Goal: Transaction & Acquisition: Purchase product/service

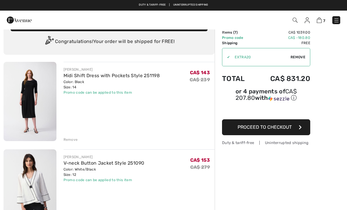
scroll to position [11, 0]
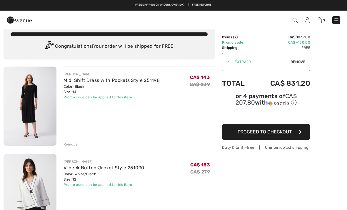
click at [73, 146] on div "Remove" at bounding box center [71, 143] width 14 height 5
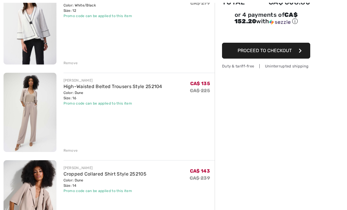
scroll to position [89, 0]
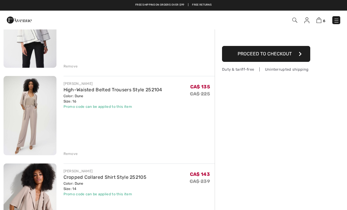
click at [72, 154] on div "Remove" at bounding box center [71, 153] width 14 height 5
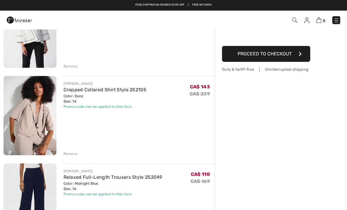
click at [73, 154] on div "Remove" at bounding box center [71, 153] width 14 height 5
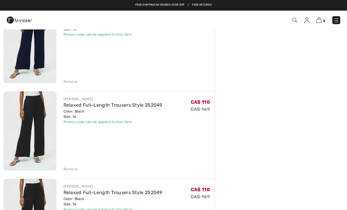
scroll to position [160, 0]
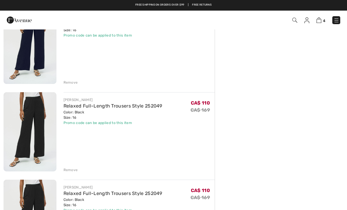
click at [73, 171] on div "Remove" at bounding box center [71, 169] width 14 height 5
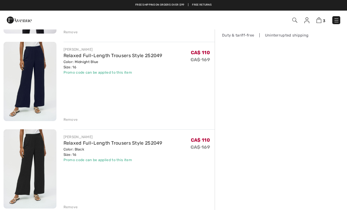
scroll to position [121, 0]
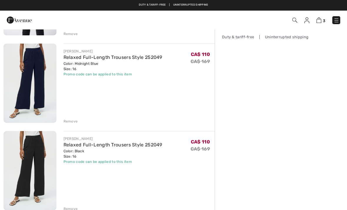
click at [73, 209] on div "JOSEPH RIBKOFF V-neck Button Jacket Style 251090 Color: White/Black Size: 12 Fi…" at bounding box center [109, 161] width 211 height 411
click at [73, 207] on div "Remove" at bounding box center [71, 208] width 14 height 5
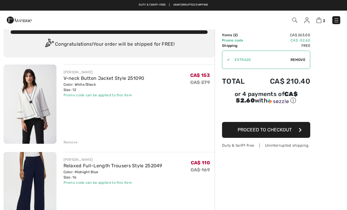
scroll to position [0, 0]
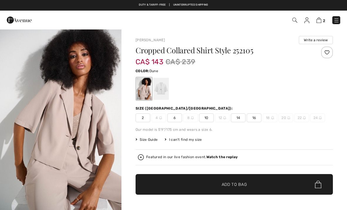
checkbox input "true"
click at [80, 115] on img "1 / 8" at bounding box center [60, 120] width 121 height 182
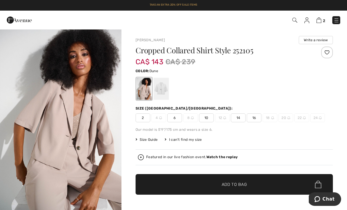
click at [297, 17] on span at bounding box center [294, 19] width 6 height 7
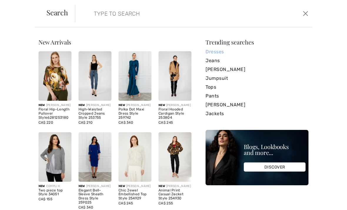
click at [222, 52] on link "Dresses" at bounding box center [257, 51] width 103 height 9
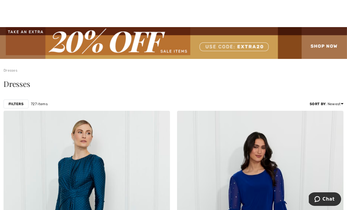
scroll to position [4, 0]
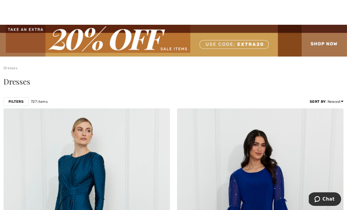
click at [331, 43] on img at bounding box center [173, 41] width 347 height 32
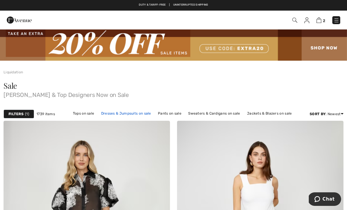
click at [134, 115] on link "Dresses & Jumpsuits on sale" at bounding box center [126, 113] width 56 height 8
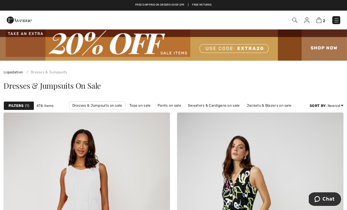
click at [18, 104] on strong "Filters" at bounding box center [16, 105] width 15 height 5
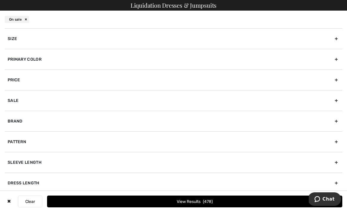
click at [331, 97] on div "Sale" at bounding box center [174, 100] width 338 height 21
click at [336, 58] on div "Primary Color" at bounding box center [174, 59] width 338 height 21
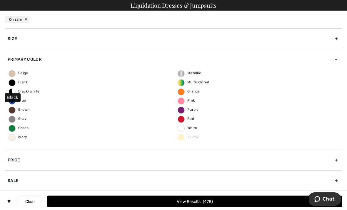
click at [16, 84] on span "Black" at bounding box center [18, 82] width 19 height 4
click at [0, 0] on input "Black" at bounding box center [0, 0] width 0 height 0
click at [196, 200] on button "View Results 153" at bounding box center [194, 201] width 295 height 12
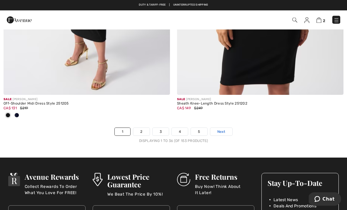
scroll to position [5152, 0]
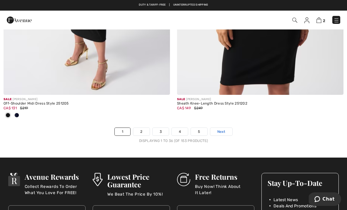
click at [229, 129] on link "Next" at bounding box center [221, 132] width 22 height 8
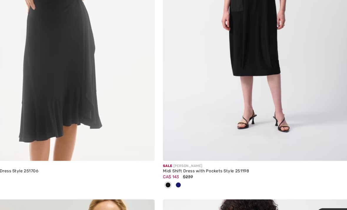
scroll to position [1322, 0]
click at [228, 70] on img at bounding box center [260, 26] width 166 height 250
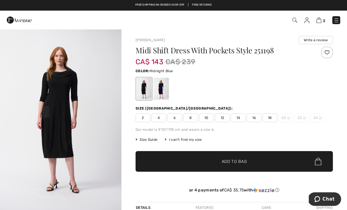
click at [165, 89] on div at bounding box center [161, 89] width 15 height 22
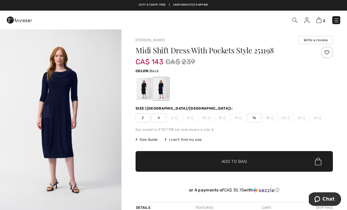
click at [146, 92] on div at bounding box center [143, 89] width 15 height 22
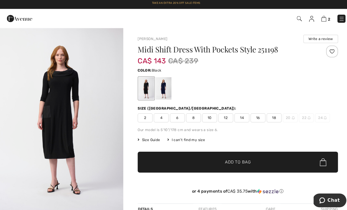
click at [239, 116] on span "14" at bounding box center [238, 117] width 15 height 9
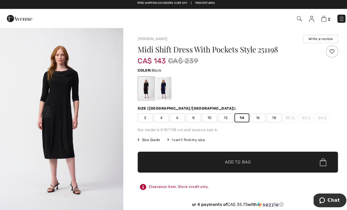
click at [244, 162] on span "Add to Bag" at bounding box center [234, 161] width 25 height 6
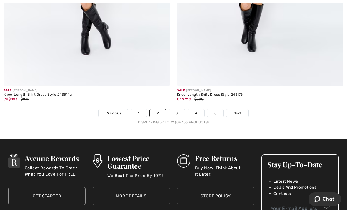
scroll to position [5122, 0]
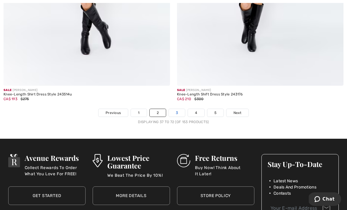
click at [182, 109] on link "3" at bounding box center [177, 113] width 16 height 8
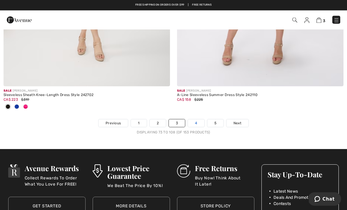
scroll to position [5161, 0]
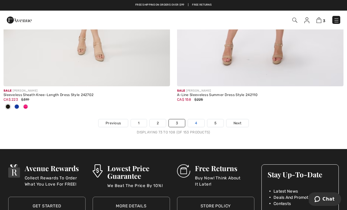
click at [200, 120] on link "4" at bounding box center [196, 123] width 16 height 8
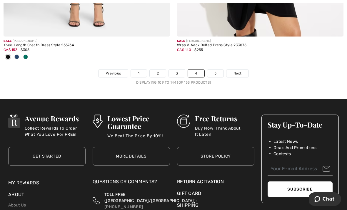
scroll to position [5220, 0]
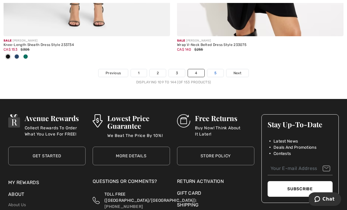
click at [218, 69] on link "5" at bounding box center [215, 73] width 16 height 8
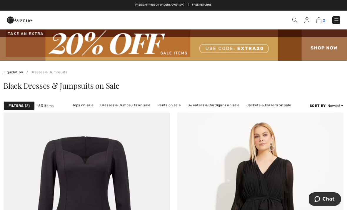
click at [321, 19] on img at bounding box center [318, 20] width 5 height 6
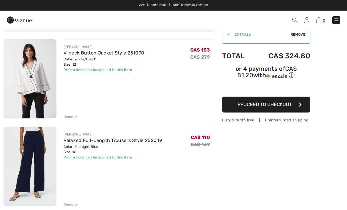
scroll to position [36, 0]
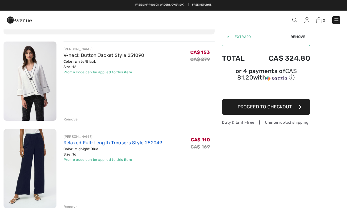
click at [118, 143] on link "Relaxed Full-Length Trousers Style 252049" at bounding box center [113, 143] width 99 height 6
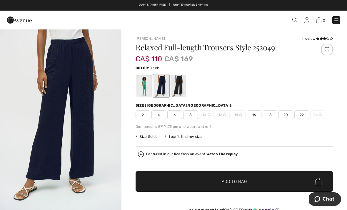
click at [183, 85] on div at bounding box center [178, 86] width 15 height 22
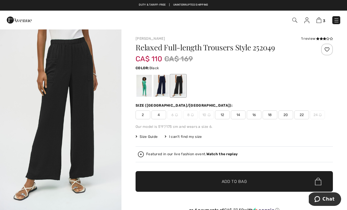
click at [241, 116] on span "14" at bounding box center [238, 114] width 15 height 9
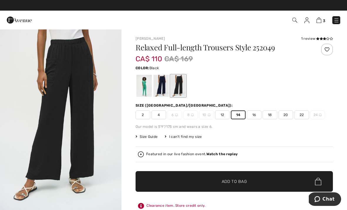
click at [259, 115] on span "16" at bounding box center [254, 114] width 15 height 9
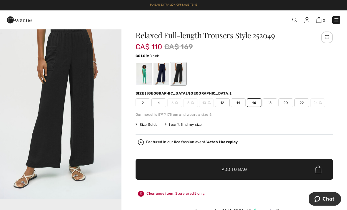
scroll to position [13, 0]
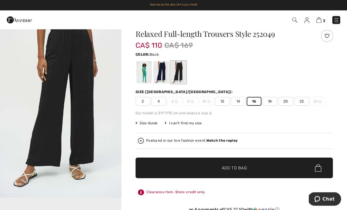
click at [261, 169] on span "✔ Added to Bag Add to Bag" at bounding box center [234, 168] width 197 height 21
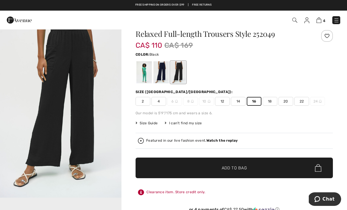
scroll to position [0, 0]
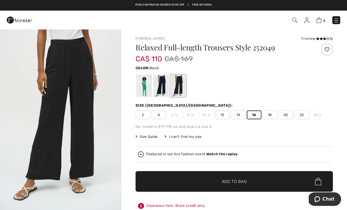
click at [324, 20] on span "4" at bounding box center [324, 21] width 2 height 4
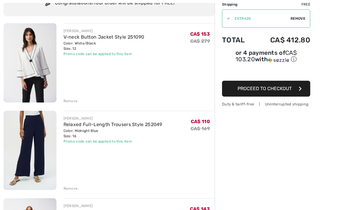
scroll to position [54, 0]
click at [72, 101] on div "Remove" at bounding box center [71, 100] width 14 height 5
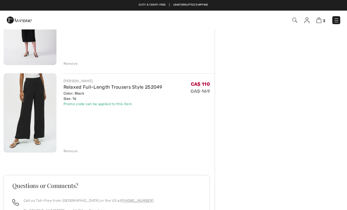
scroll to position [178, 0]
click at [72, 154] on div "[PERSON_NAME] Relaxed Full-Length Trousers Style 252049 Color: Midnight Blue Si…" at bounding box center [109, 104] width 211 height 411
click at [72, 151] on div "Remove" at bounding box center [71, 151] width 14 height 5
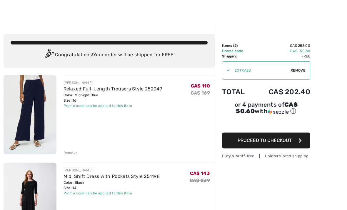
scroll to position [4, 0]
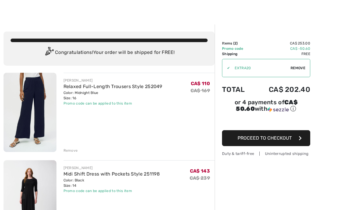
click at [301, 137] on icon "button" at bounding box center [300, 138] width 3 height 5
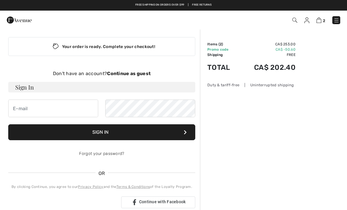
scroll to position [8, 0]
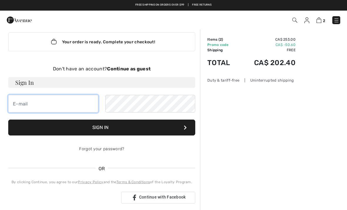
click at [69, 100] on input "email" at bounding box center [53, 104] width 90 height 18
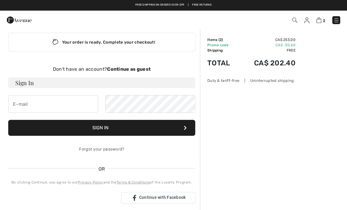
click at [77, 77] on h3 "Sign In" at bounding box center [101, 82] width 187 height 11
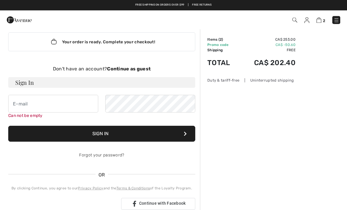
scroll to position [8, 0]
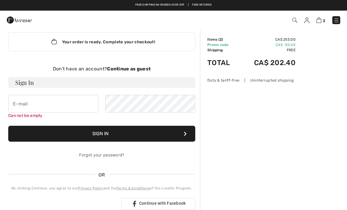
click at [56, 85] on h3 "Sign In" at bounding box center [101, 82] width 187 height 11
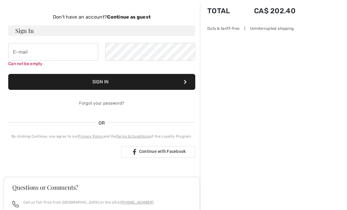
scroll to position [64, 0]
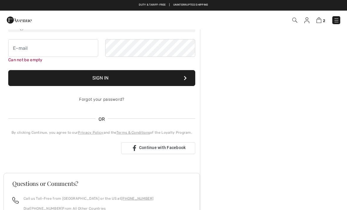
click at [191, 78] on button "Sign In" at bounding box center [101, 78] width 187 height 16
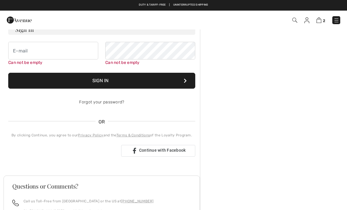
scroll to position [61, 0]
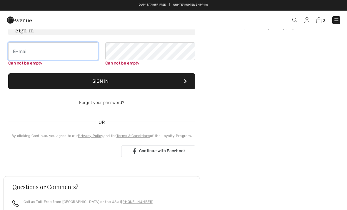
click at [79, 49] on input "email" at bounding box center [53, 51] width 90 height 18
type input "[EMAIL_ADDRESS][DOMAIN_NAME]"
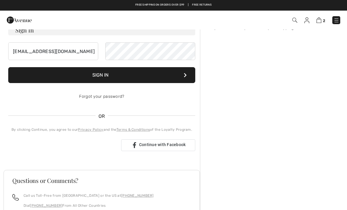
click at [117, 74] on button "Sign In" at bounding box center [101, 75] width 187 height 16
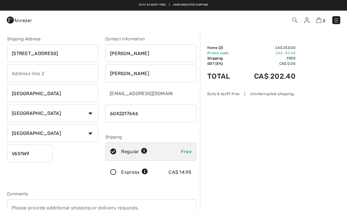
click at [158, 118] on input "phone" at bounding box center [150, 113] width 91 height 18
type input "6049927646"
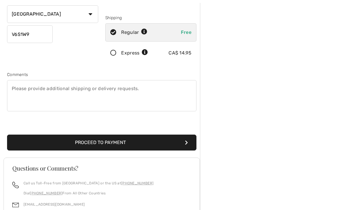
scroll to position [119, 0]
click at [130, 143] on button "Proceed to Payment" at bounding box center [101, 142] width 189 height 16
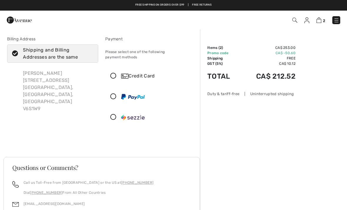
click at [114, 94] on icon at bounding box center [114, 97] width 16 height 6
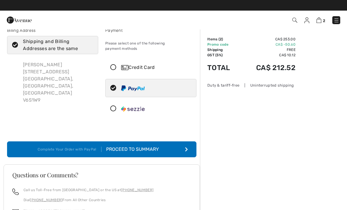
scroll to position [7, 0]
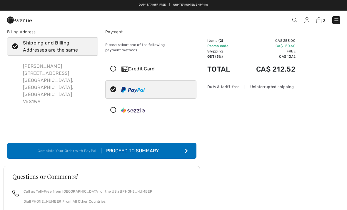
click at [192, 144] on button "Complete Your Order with PayPal Proceed to Summary" at bounding box center [101, 151] width 189 height 16
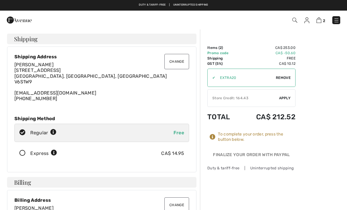
checkbox input "true"
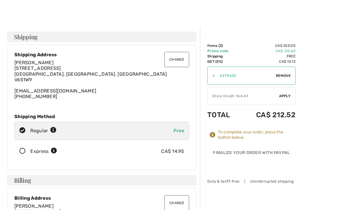
scroll to position [11, 0]
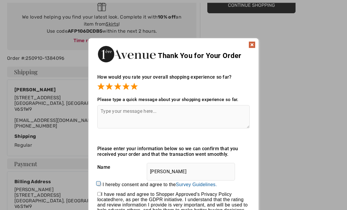
scroll to position [83, 0]
click at [157, 110] on textarea at bounding box center [173, 116] width 152 height 23
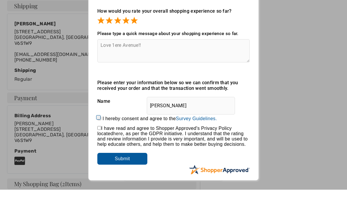
scroll to position [131, 0]
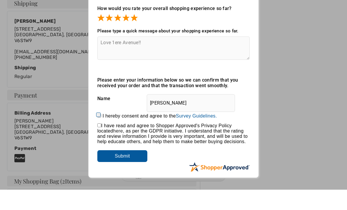
type textarea "Love 1ere Avenue!!"
click at [101, 144] on input "checkbox" at bounding box center [99, 146] width 4 height 4
checkbox input "true"
click at [101, 134] on input "I hereby consent and agree to the By submitting a review, you grant permission …" at bounding box center [99, 136] width 4 height 4
checkbox input "true"
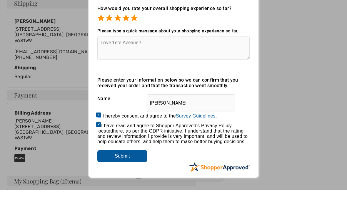
scroll to position [151, 0]
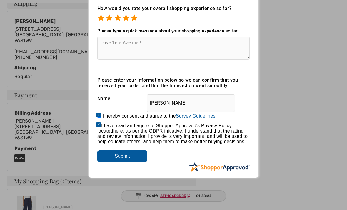
click at [141, 157] on input "Submit" at bounding box center [122, 156] width 50 height 12
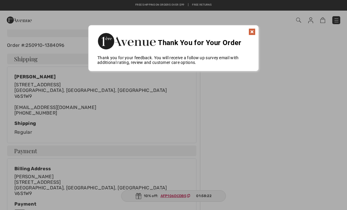
scroll to position [76, 0]
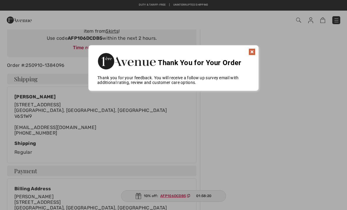
click at [253, 51] on img at bounding box center [251, 51] width 7 height 7
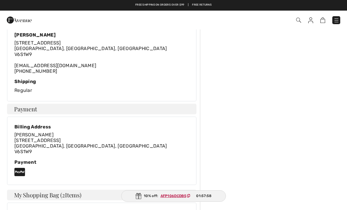
scroll to position [137, 0]
click at [181, 198] on ins "AFP106DCDB5" at bounding box center [174, 195] width 26 height 4
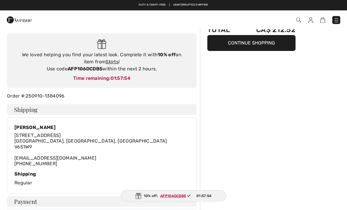
scroll to position [44, 0]
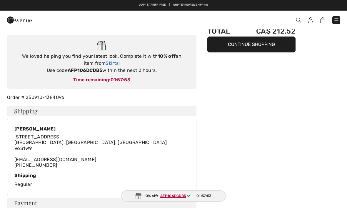
click at [110, 65] on link "Skirts" at bounding box center [112, 63] width 13 height 6
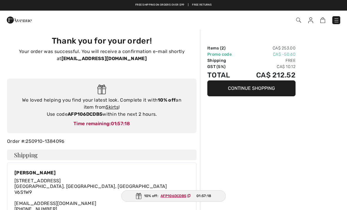
click at [312, 21] on img at bounding box center [310, 20] width 5 height 6
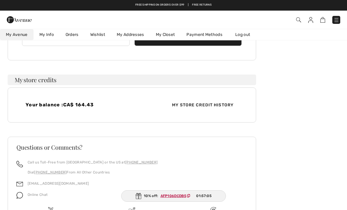
scroll to position [119, 0]
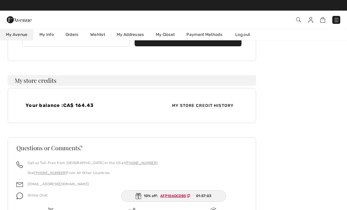
click at [215, 106] on span "My Store Credit History" at bounding box center [202, 105] width 71 height 6
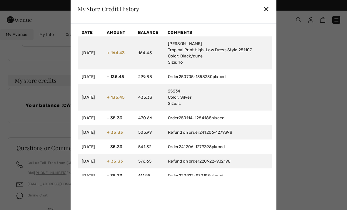
click at [269, 14] on div "✕" at bounding box center [266, 9] width 6 height 12
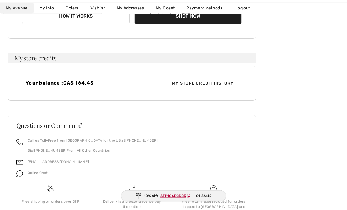
scroll to position [141, 0]
click at [94, 84] on span "CA$ 164.43" at bounding box center [78, 83] width 31 height 6
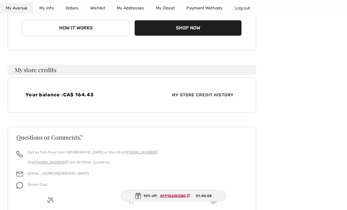
scroll to position [151, 0]
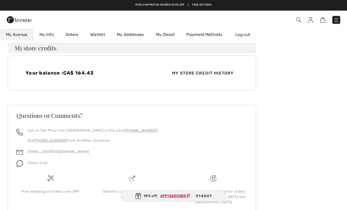
click at [222, 75] on span "My Store Credit History" at bounding box center [202, 73] width 71 height 6
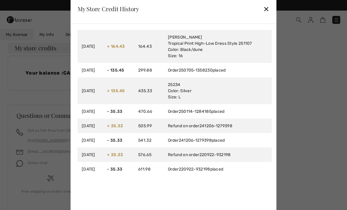
scroll to position [6, 0]
click at [238, 63] on td "[PERSON_NAME] Tropical Print High-Low Dress Style 251107 Color: Black/dune Size…" at bounding box center [218, 46] width 108 height 33
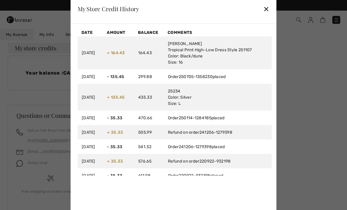
scroll to position [0, 0]
click at [268, 15] on div "✕" at bounding box center [266, 9] width 6 height 12
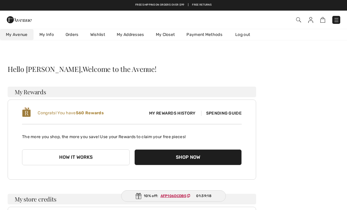
click at [313, 17] on img at bounding box center [310, 20] width 5 height 6
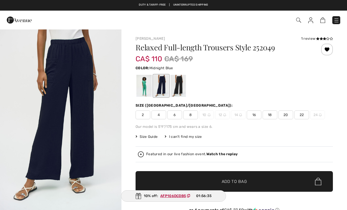
checkbox input "true"
click at [311, 22] on img at bounding box center [310, 20] width 5 height 6
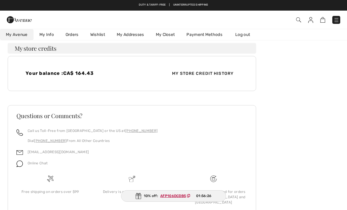
scroll to position [150, 0]
click at [223, 75] on span "My Store Credit History" at bounding box center [202, 74] width 71 height 6
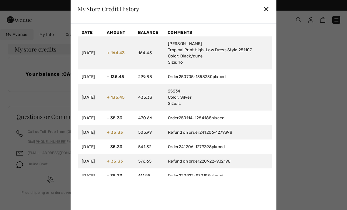
click at [298, 111] on div at bounding box center [173, 105] width 347 height 210
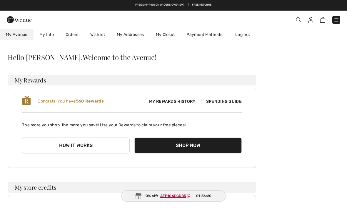
scroll to position [0, 0]
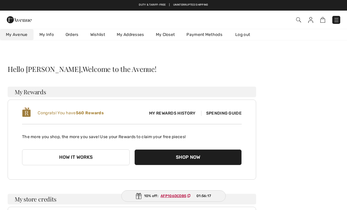
click at [336, 18] on img at bounding box center [336, 20] width 6 height 6
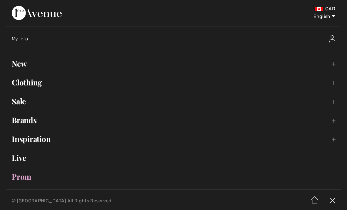
click at [25, 101] on link "Sale Toggle submenu" at bounding box center [173, 101] width 335 height 13
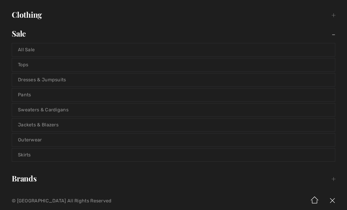
scroll to position [68, 0]
click at [70, 127] on link "Jackets & Blazers" at bounding box center [173, 124] width 323 height 13
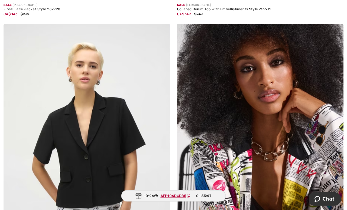
scroll to position [2374, 0]
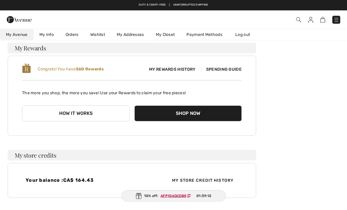
scroll to position [44, 0]
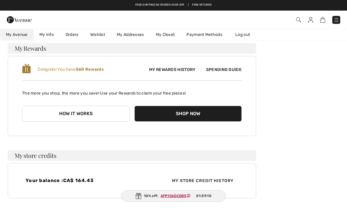
click at [183, 70] on span "My Rewards History" at bounding box center [172, 69] width 56 height 6
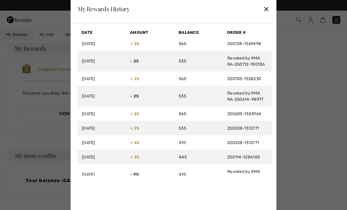
scroll to position [0, 0]
click at [267, 15] on div "✕" at bounding box center [266, 9] width 6 height 12
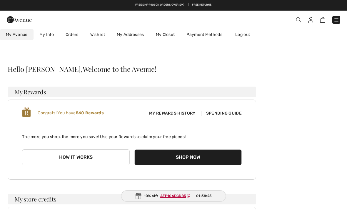
click at [72, 36] on link "Orders" at bounding box center [72, 34] width 25 height 11
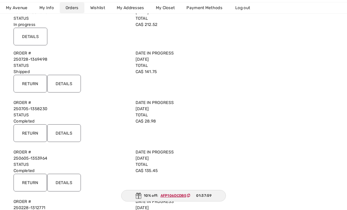
scroll to position [86, 0]
click at [71, 83] on input "Details" at bounding box center [64, 84] width 34 height 18
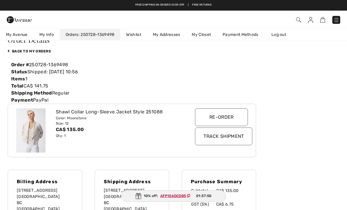
scroll to position [0, 0]
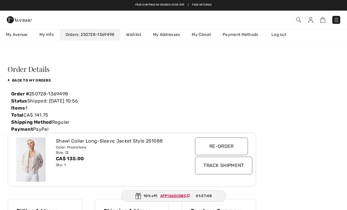
click at [188, 197] on icon at bounding box center [188, 196] width 3 height 4
click at [174, 196] on ins "AFP106DCDB5" at bounding box center [173, 195] width 26 height 4
click at [177, 196] on ins "AFP106DCDB5" at bounding box center [173, 195] width 26 height 4
click at [339, 17] on link at bounding box center [336, 20] width 8 height 8
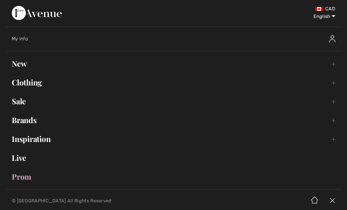
click at [333, 104] on link "Sale Toggle submenu" at bounding box center [173, 101] width 335 height 13
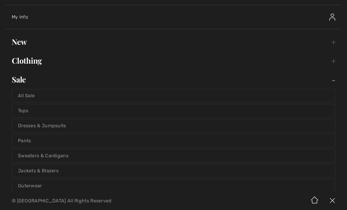
scroll to position [23, 0]
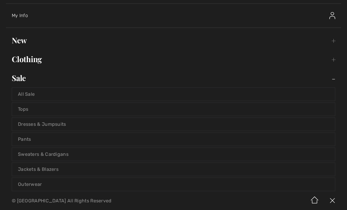
click at [58, 96] on link "All Sale" at bounding box center [173, 94] width 323 height 13
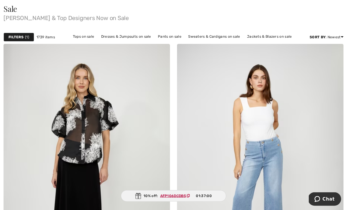
scroll to position [76, 0]
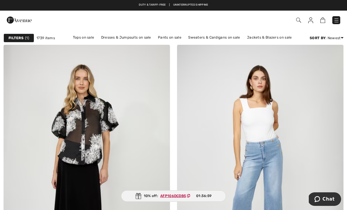
click at [273, 38] on link "Jackets & Blazers on sale" at bounding box center [269, 38] width 51 height 8
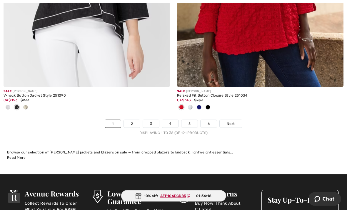
scroll to position [5141, 0]
click at [231, 121] on span "Next" at bounding box center [231, 123] width 8 height 5
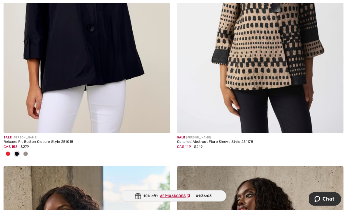
scroll to position [512, 0]
click at [98, 52] on img at bounding box center [87, 8] width 166 height 250
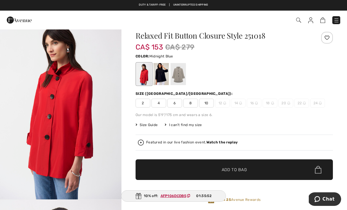
click at [162, 79] on div at bounding box center [161, 74] width 15 height 22
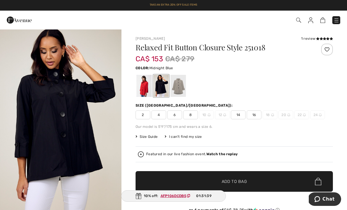
click at [178, 91] on div at bounding box center [178, 86] width 15 height 22
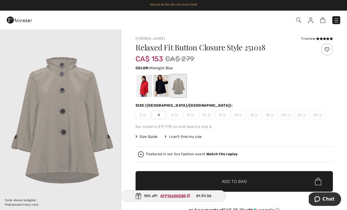
click at [163, 92] on div at bounding box center [161, 86] width 15 height 22
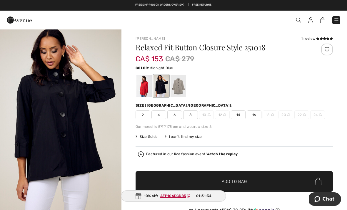
click at [144, 90] on div at bounding box center [143, 86] width 15 height 22
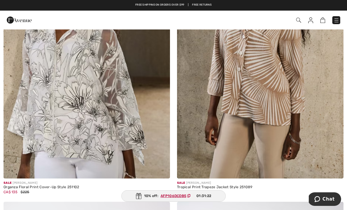
scroll to position [749, 0]
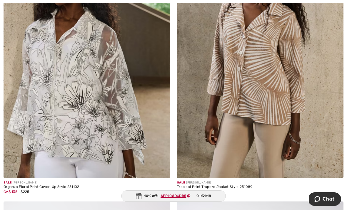
click at [95, 96] on img at bounding box center [87, 53] width 166 height 250
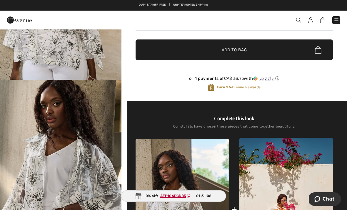
scroll to position [124, 0]
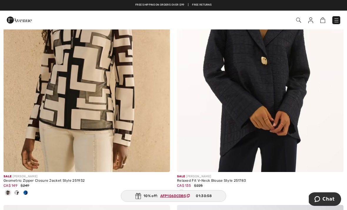
scroll to position [1311, 0]
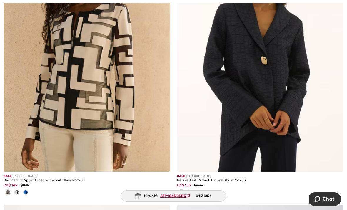
click at [283, 91] on img at bounding box center [260, 47] width 166 height 250
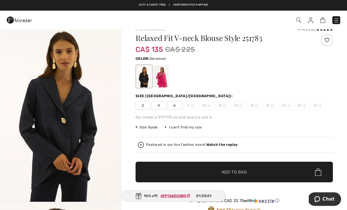
click at [163, 82] on div at bounding box center [161, 76] width 15 height 22
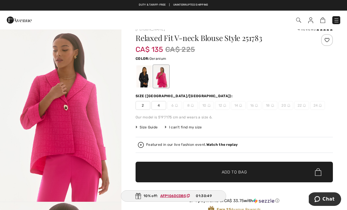
click at [166, 79] on div at bounding box center [161, 76] width 15 height 22
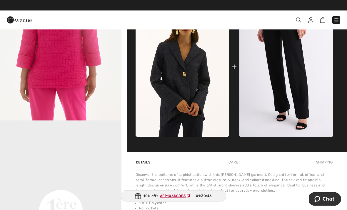
scroll to position [275, 0]
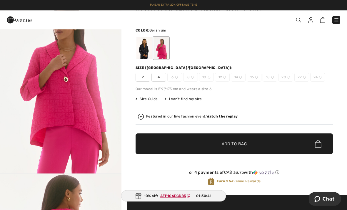
click at [164, 54] on div at bounding box center [161, 48] width 15 height 22
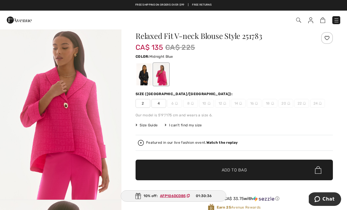
scroll to position [14, 0]
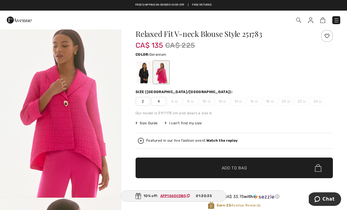
click at [166, 73] on div at bounding box center [161, 72] width 15 height 22
click at [147, 73] on div at bounding box center [143, 72] width 15 height 22
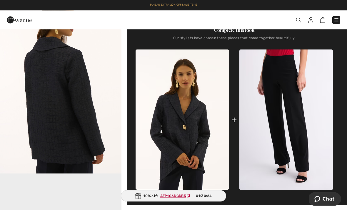
scroll to position [211, 0]
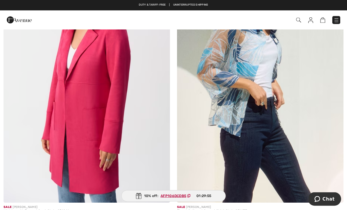
scroll to position [3020, 0]
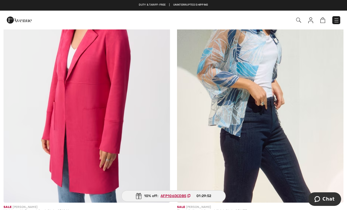
click at [263, 127] on img at bounding box center [260, 78] width 166 height 250
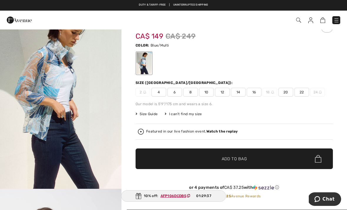
scroll to position [41, 0]
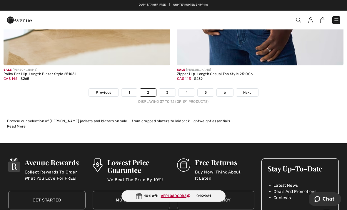
scroll to position [5134, 0]
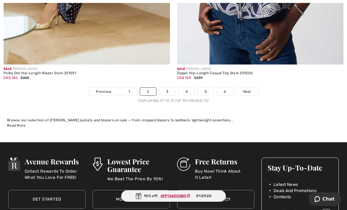
click at [167, 88] on link "3" at bounding box center [167, 92] width 16 height 8
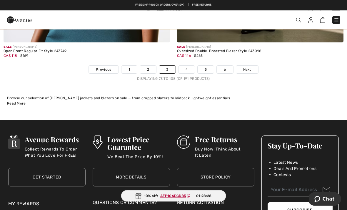
scroll to position [5117, 0]
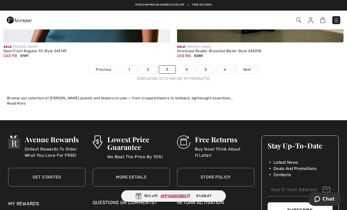
click at [186, 66] on link "4" at bounding box center [186, 70] width 16 height 8
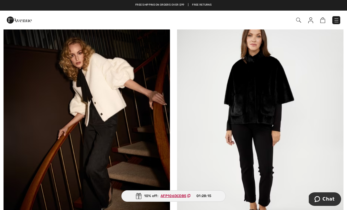
scroll to position [112, 0]
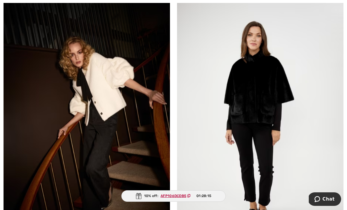
click at [266, 116] on img at bounding box center [260, 125] width 166 height 250
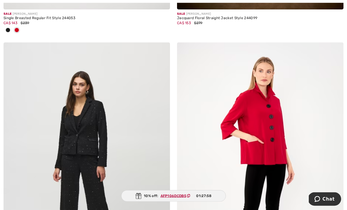
scroll to position [646, 0]
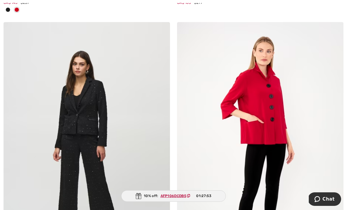
click at [277, 113] on img at bounding box center [260, 147] width 166 height 250
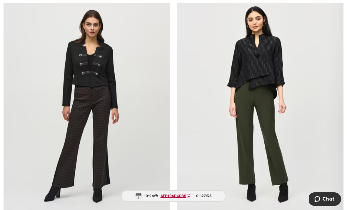
scroll to position [961, 0]
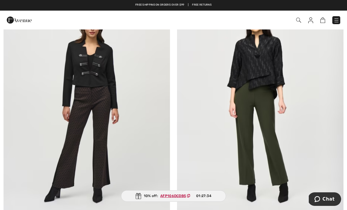
click at [265, 66] on img at bounding box center [260, 105] width 166 height 250
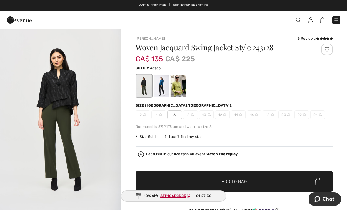
click at [171, 87] on div at bounding box center [178, 86] width 15 height 22
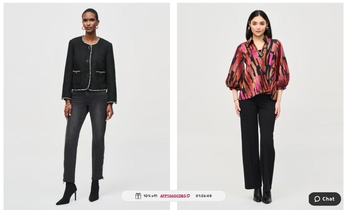
scroll to position [4100, 0]
click at [268, 83] on img at bounding box center [260, 107] width 166 height 250
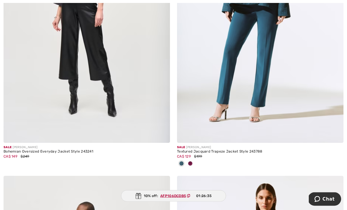
scroll to position [4491, 0]
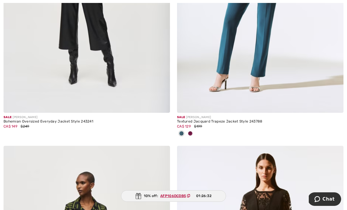
click at [193, 131] on div at bounding box center [190, 134] width 9 height 10
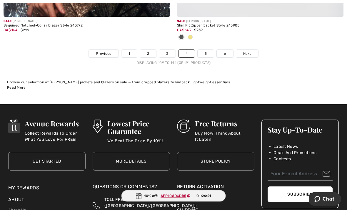
scroll to position [5143, 0]
click at [208, 50] on link "5" at bounding box center [206, 54] width 16 height 8
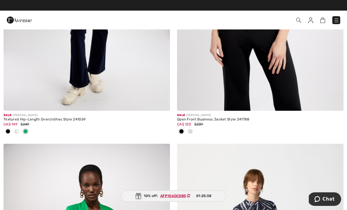
scroll to position [3967, 0]
click at [19, 130] on div at bounding box center [16, 132] width 9 height 10
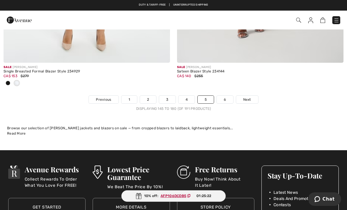
scroll to position [5113, 0]
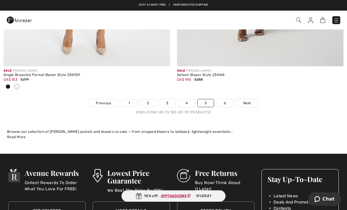
click at [226, 101] on link "6" at bounding box center [225, 103] width 16 height 8
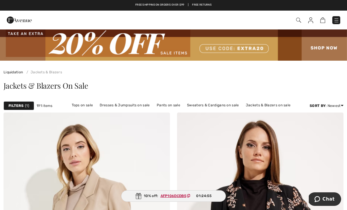
click at [86, 104] on link "Tops on sale" at bounding box center [82, 105] width 27 height 8
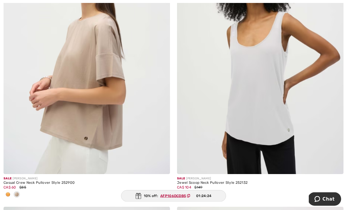
scroll to position [3651, 0]
click at [104, 70] on img at bounding box center [87, 49] width 166 height 250
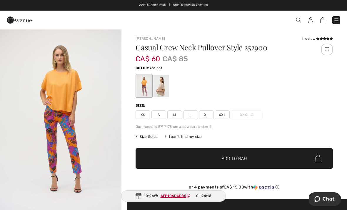
click at [164, 87] on div at bounding box center [161, 86] width 15 height 22
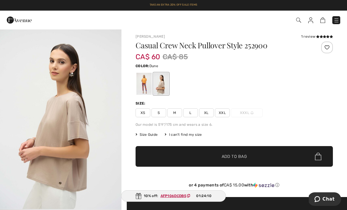
scroll to position [1, 0]
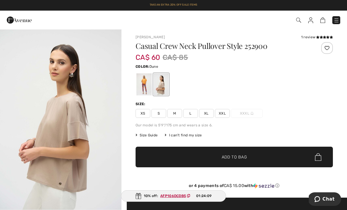
click at [322, 38] on icon at bounding box center [321, 37] width 3 height 3
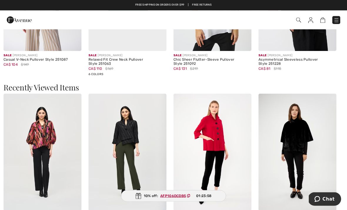
scroll to position [743, 0]
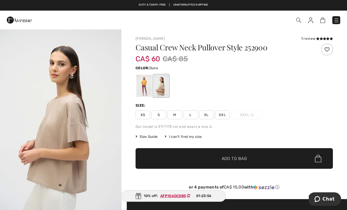
click at [209, 117] on span "XL" at bounding box center [206, 114] width 15 height 9
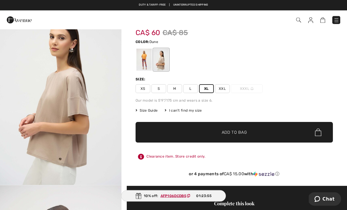
scroll to position [26, 0]
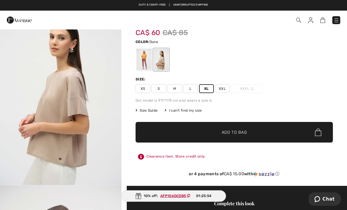
click at [255, 133] on span "✔ Added to Bag Add to Bag" at bounding box center [234, 132] width 197 height 21
click at [318, 23] on img at bounding box center [319, 20] width 5 height 6
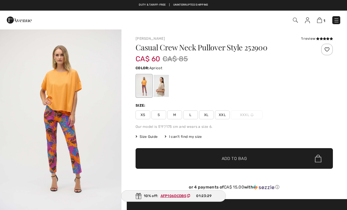
checkbox input "true"
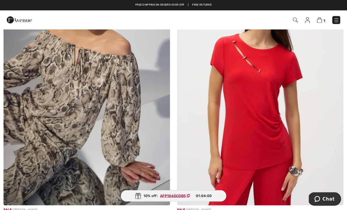
scroll to position [2378, 0]
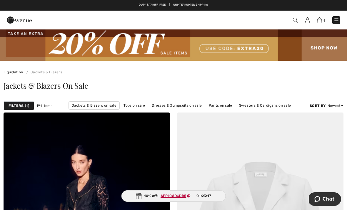
click at [188, 107] on link "Dresses & Jumpsuits on sale" at bounding box center [177, 105] width 56 height 8
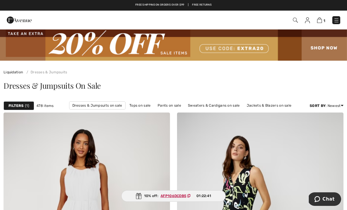
click at [296, 21] on img at bounding box center [295, 20] width 5 height 5
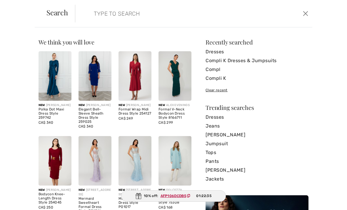
click at [242, 60] on link "Compli K Dresses & Jumpsuits" at bounding box center [257, 60] width 103 height 9
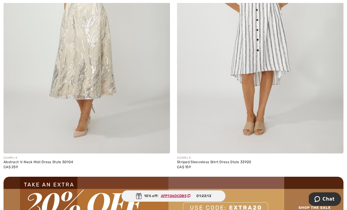
scroll to position [3306, 0]
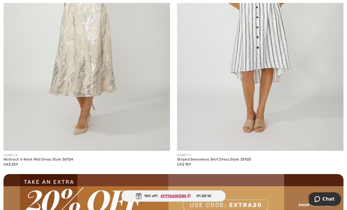
click at [106, 69] on img at bounding box center [87, 26] width 166 height 250
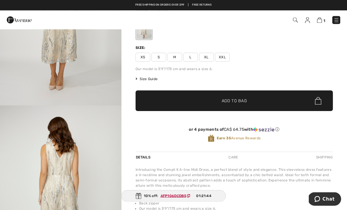
scroll to position [58, 0]
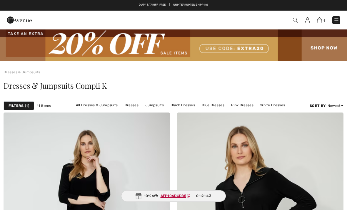
checkbox input "true"
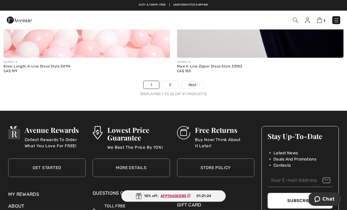
scroll to position [5104, 0]
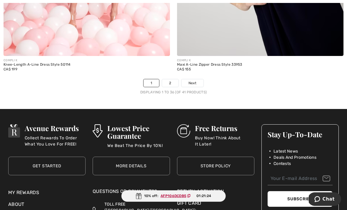
click at [172, 80] on link "2" at bounding box center [170, 83] width 16 height 8
